Goal: Information Seeking & Learning: Find specific page/section

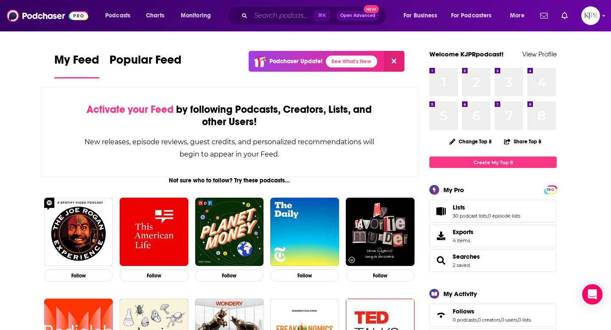
click at [286, 17] on input "Search podcasts, credits, & more..." at bounding box center [282, 16] width 63 height 14
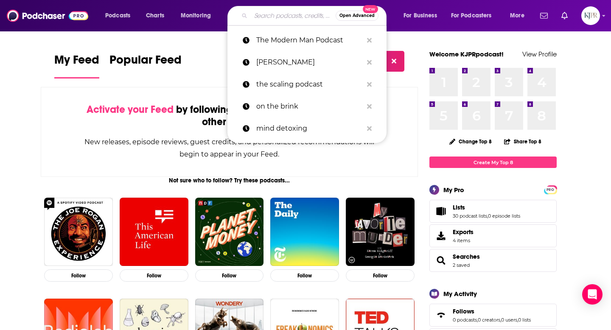
paste input "Nutrition & Life"
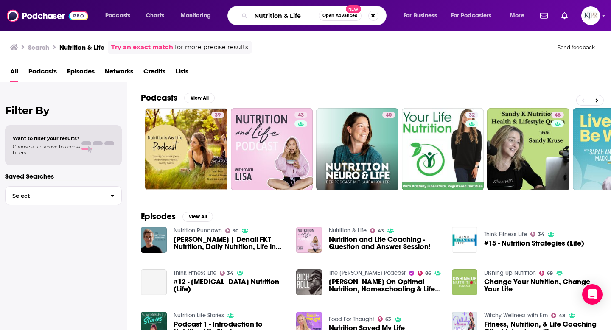
click at [263, 14] on input "Nutrition & Life" at bounding box center [285, 16] width 68 height 14
paste input "Fully Alive: Unlocking the secrets to your healthier, happier, longer l"
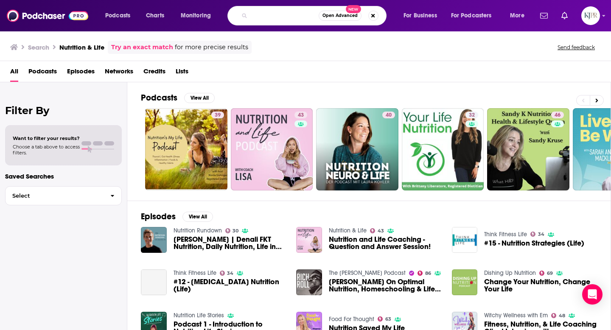
type input "Fully Alive: Unlocking the secrets to your healthier, happier, longer life"
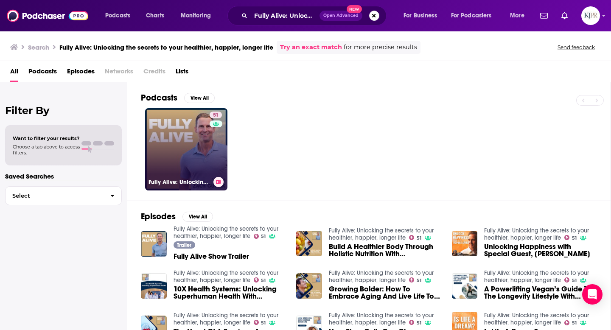
click at [157, 168] on link "51 Fully Alive: Unlocking the secrets to your healthier, happier, longer life" at bounding box center [186, 149] width 82 height 82
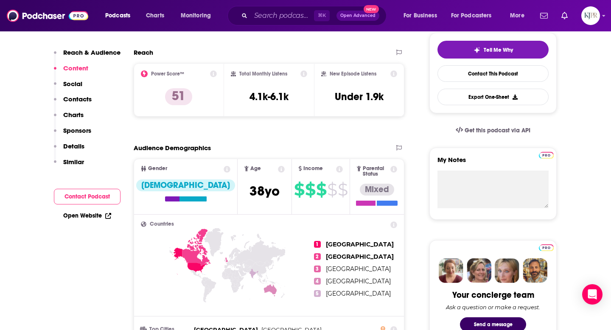
scroll to position [134, 0]
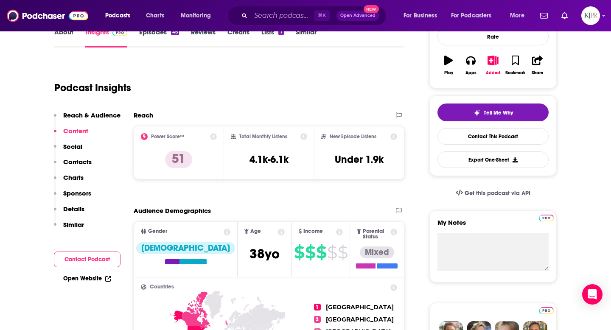
click at [66, 148] on p "Social" at bounding box center [72, 146] width 19 height 8
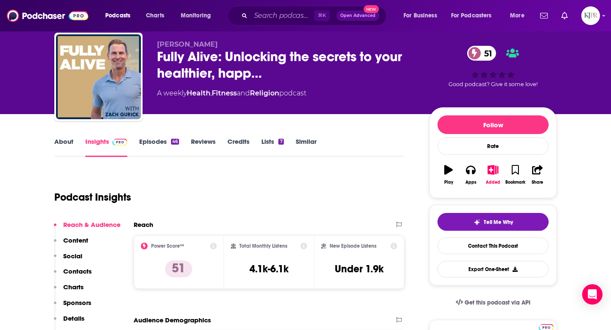
scroll to position [0, 0]
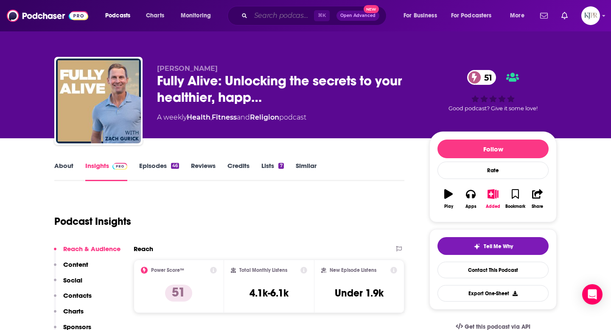
click at [261, 12] on input "Search podcasts, credits, & more..." at bounding box center [282, 16] width 63 height 14
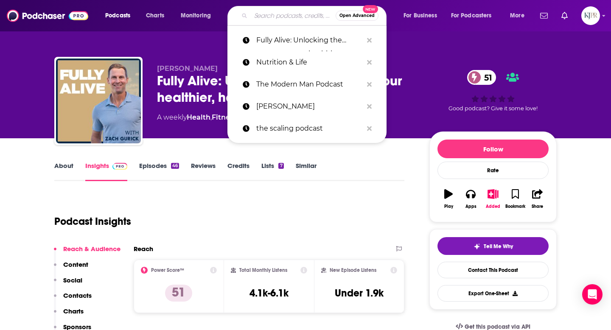
paste input "The Mind Movement Health Podcast"
type input "The Mind Movement Health Podcast"
